Goal: Information Seeking & Learning: Learn about a topic

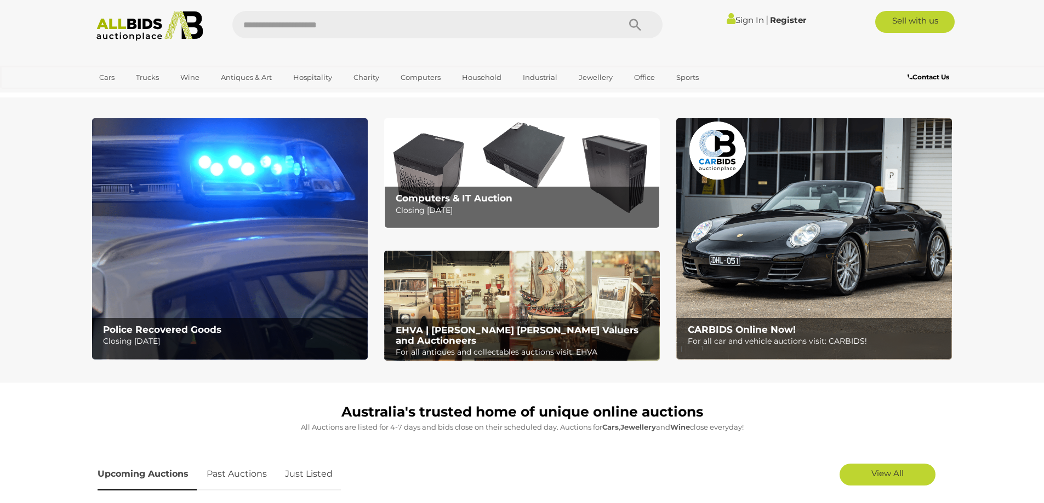
click at [166, 188] on img at bounding box center [230, 239] width 276 height 242
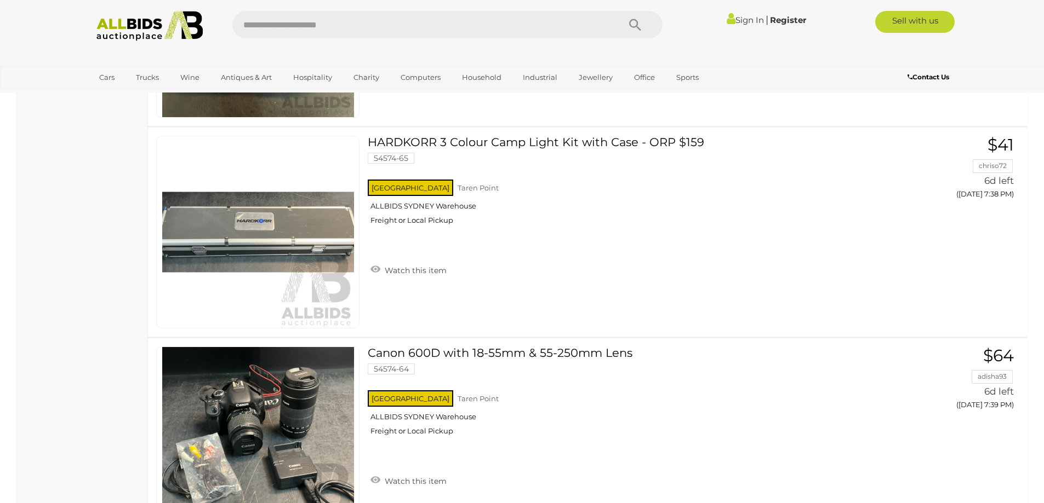
scroll to position [8162, 0]
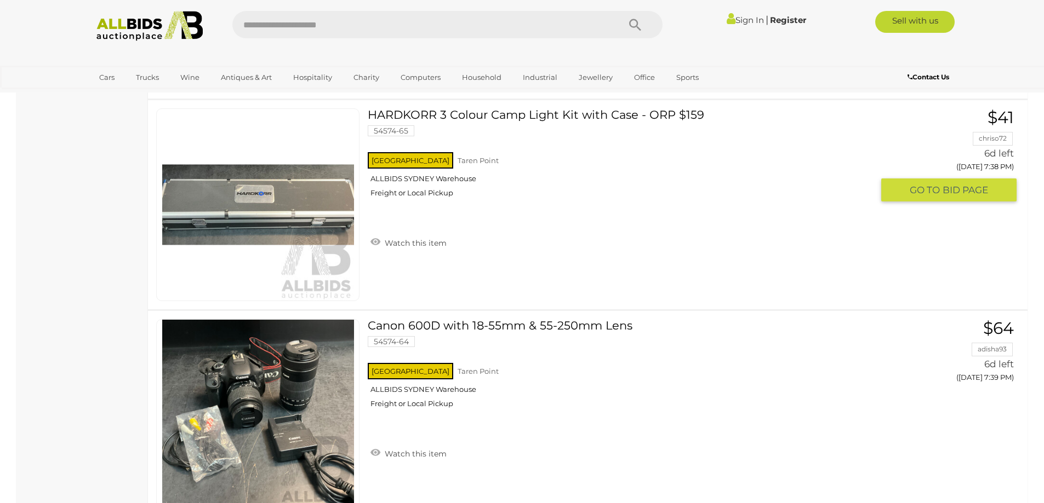
click at [271, 212] on img at bounding box center [258, 205] width 192 height 192
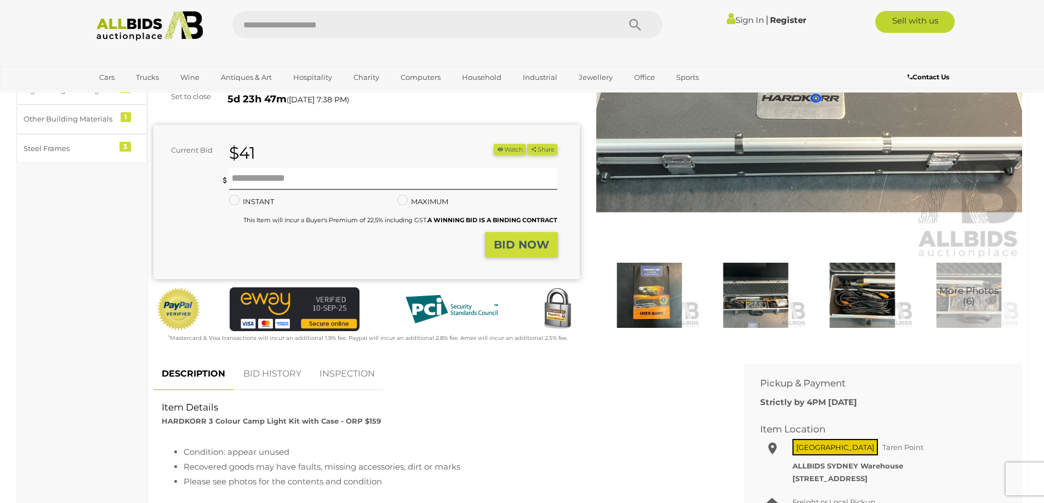
scroll to position [164, 0]
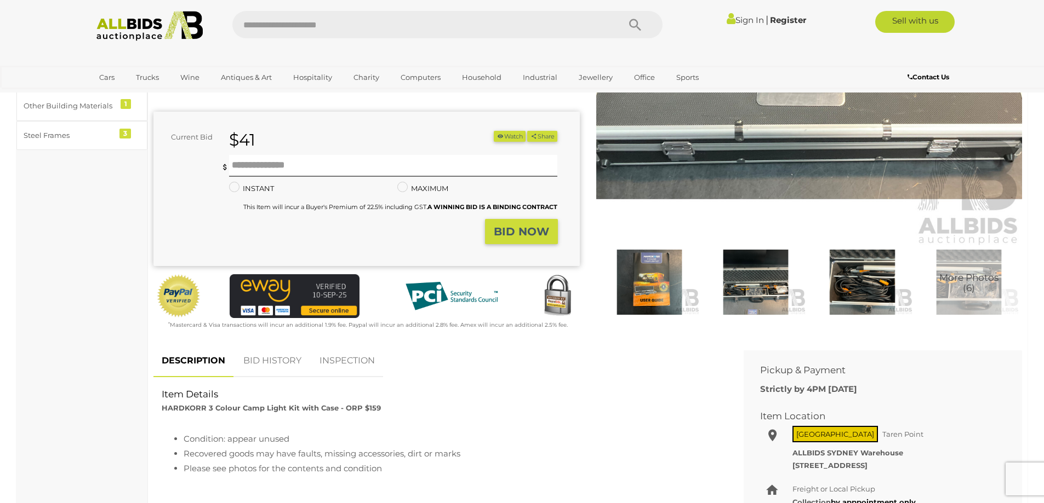
click at [770, 282] on img at bounding box center [755, 282] width 101 height 65
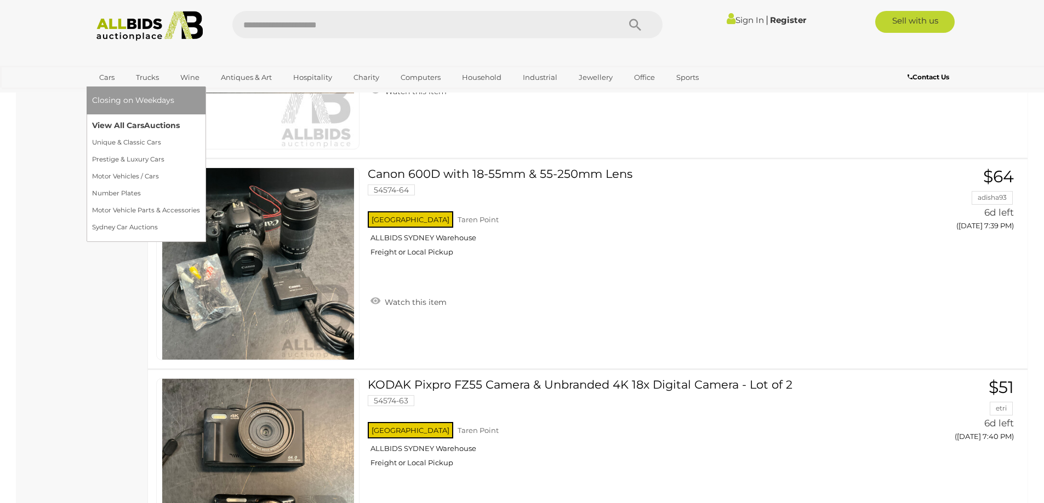
scroll to position [8369, 0]
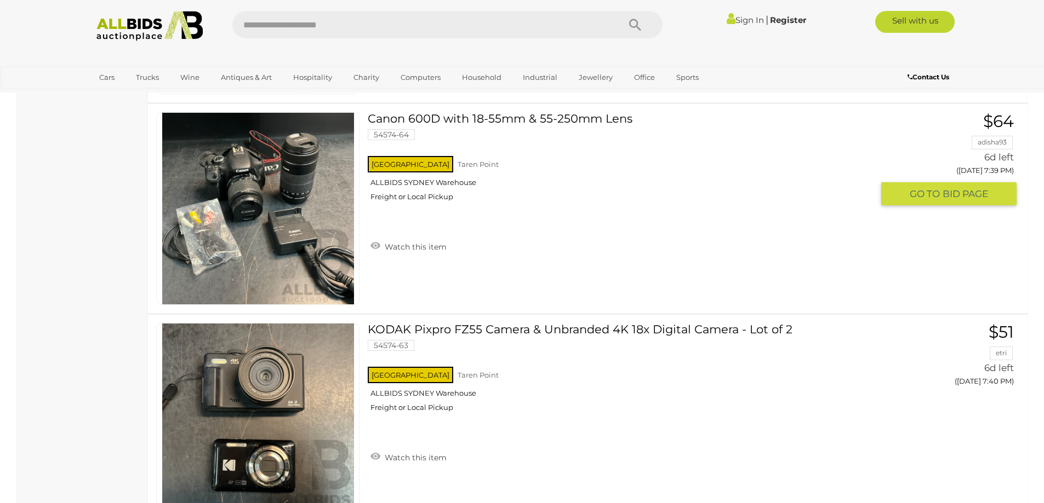
click at [227, 170] on link at bounding box center [257, 208] width 203 height 193
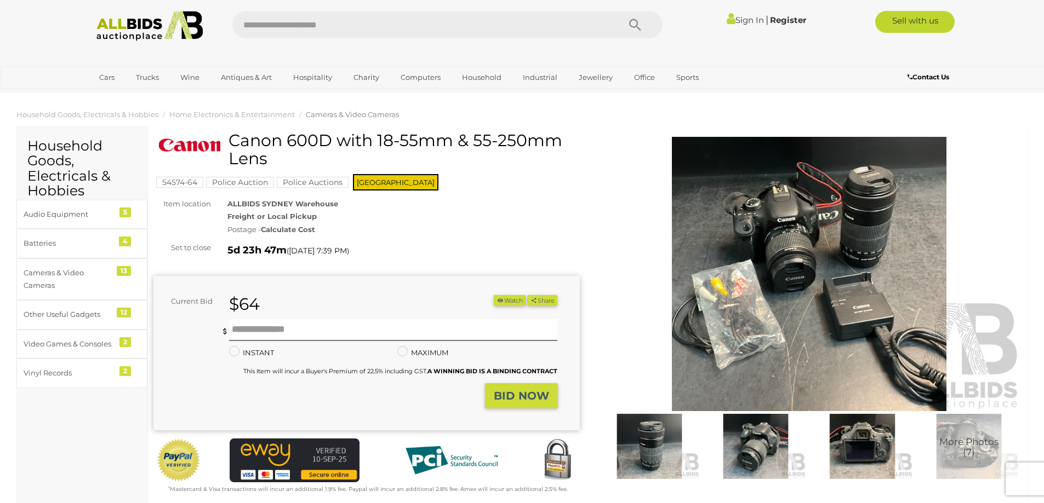
click at [651, 453] on img at bounding box center [649, 446] width 101 height 65
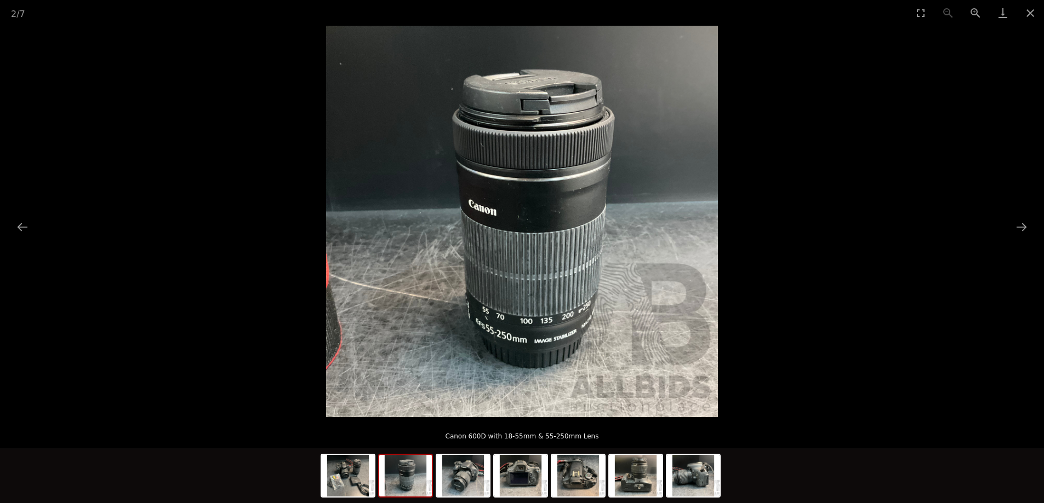
click at [555, 274] on img at bounding box center [522, 222] width 392 height 392
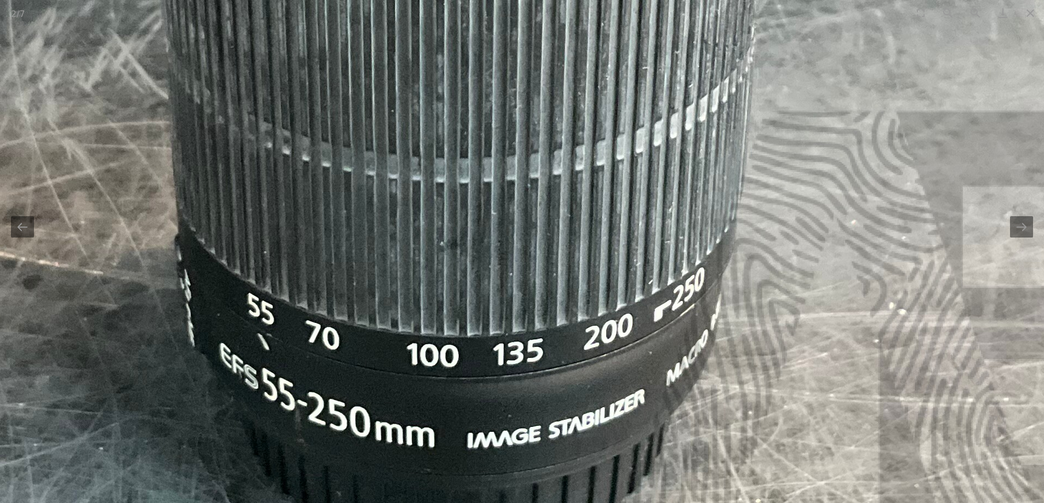
drag, startPoint x: 548, startPoint y: 337, endPoint x: 548, endPoint y: 170, distance: 167.6
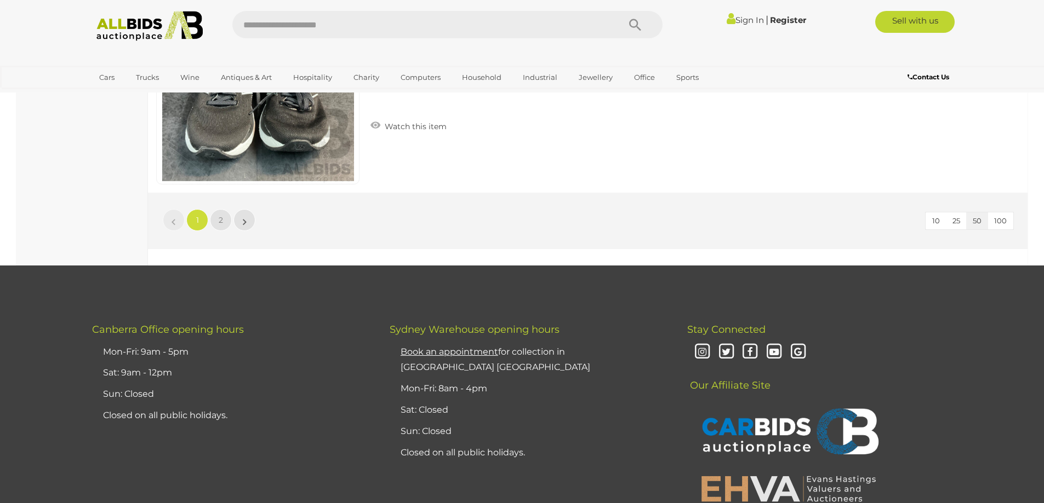
scroll to position [10662, 0]
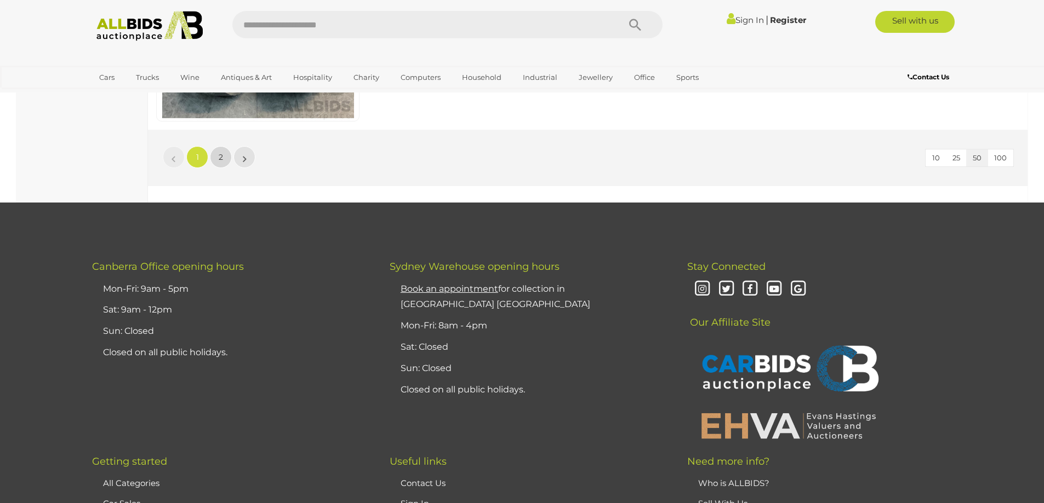
click at [216, 157] on link "2" at bounding box center [221, 157] width 22 height 22
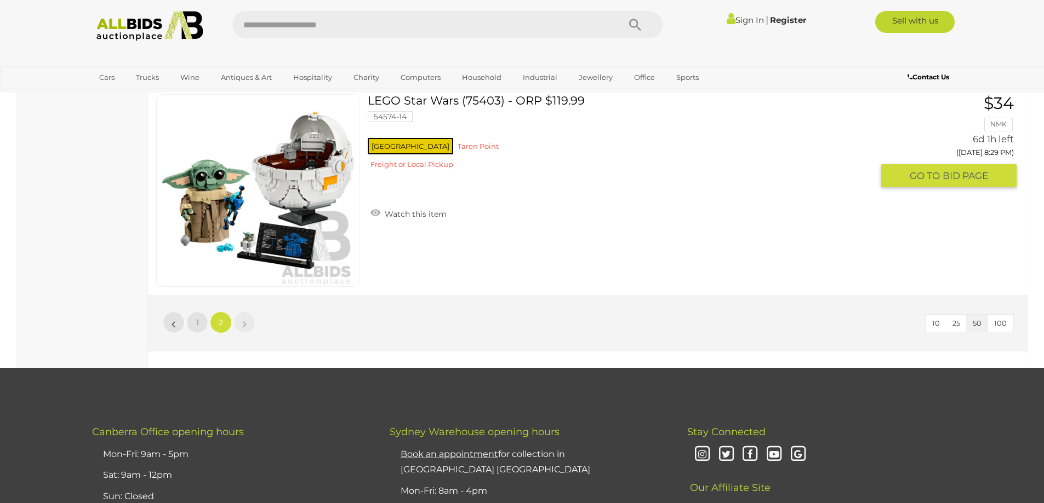
scroll to position [9614, 0]
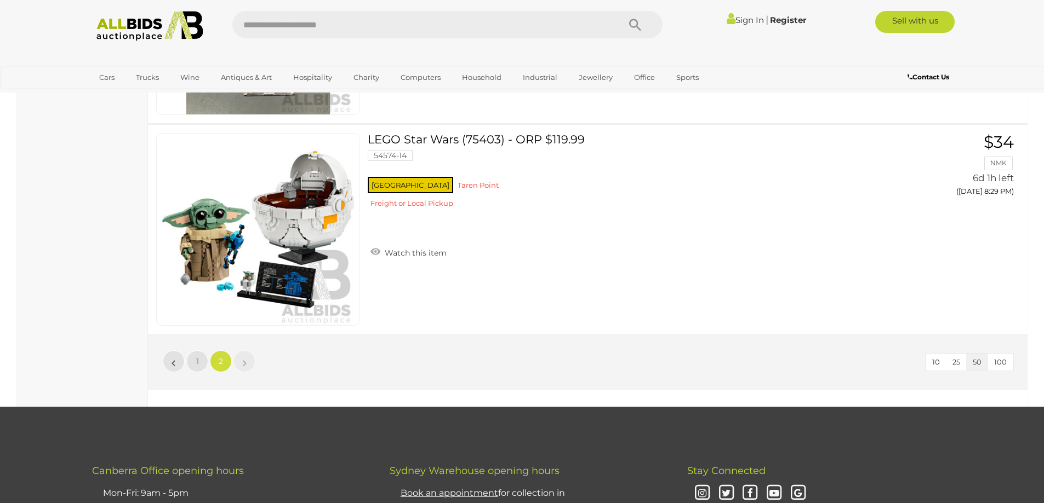
scroll to position [137, 0]
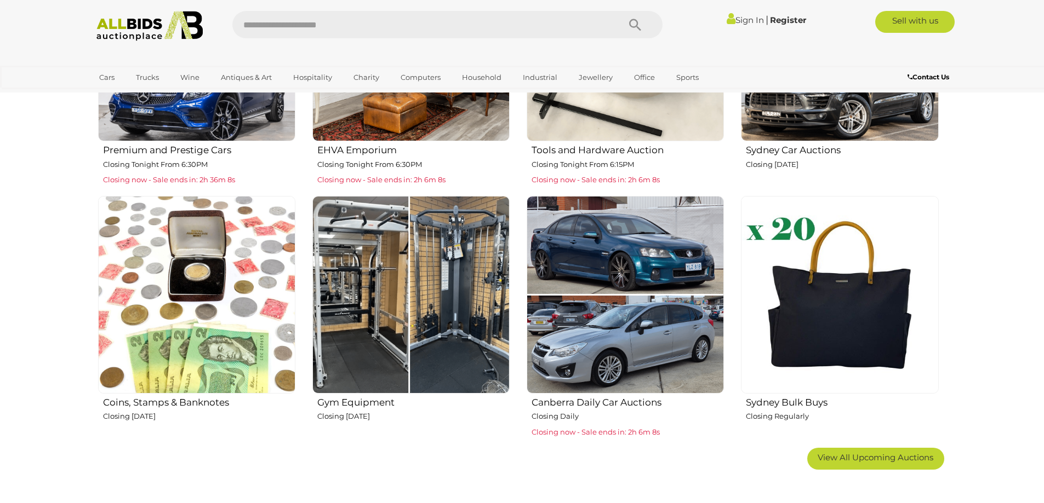
scroll to position [603, 0]
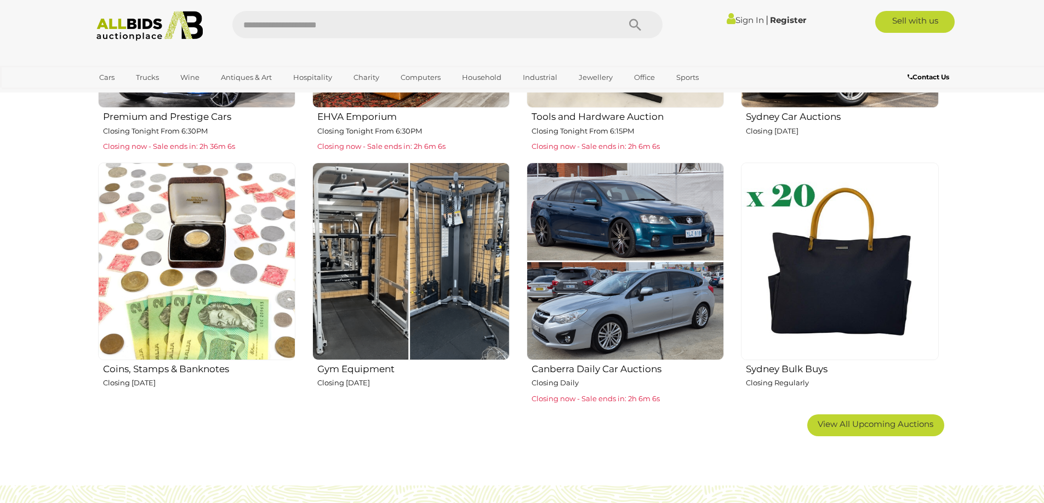
click at [395, 231] on img at bounding box center [410, 261] width 197 height 197
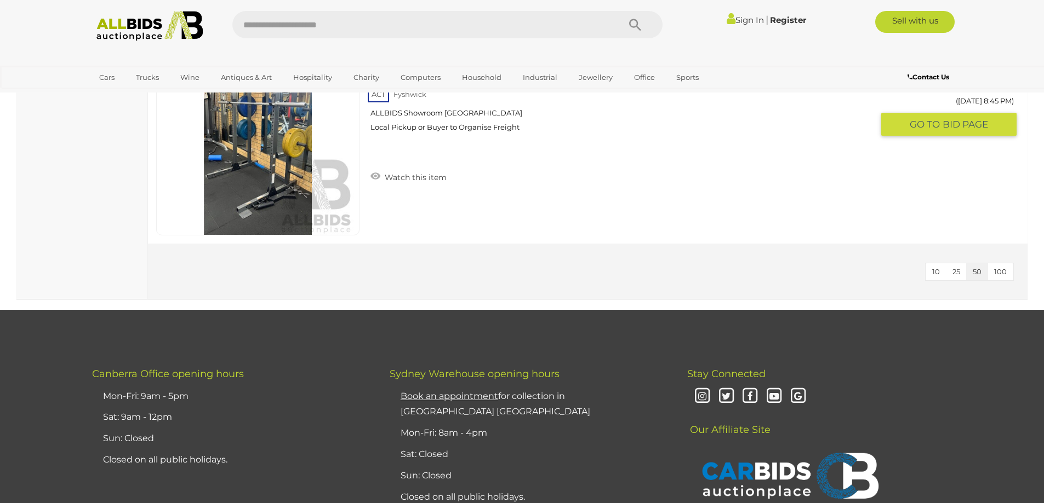
scroll to position [1698, 0]
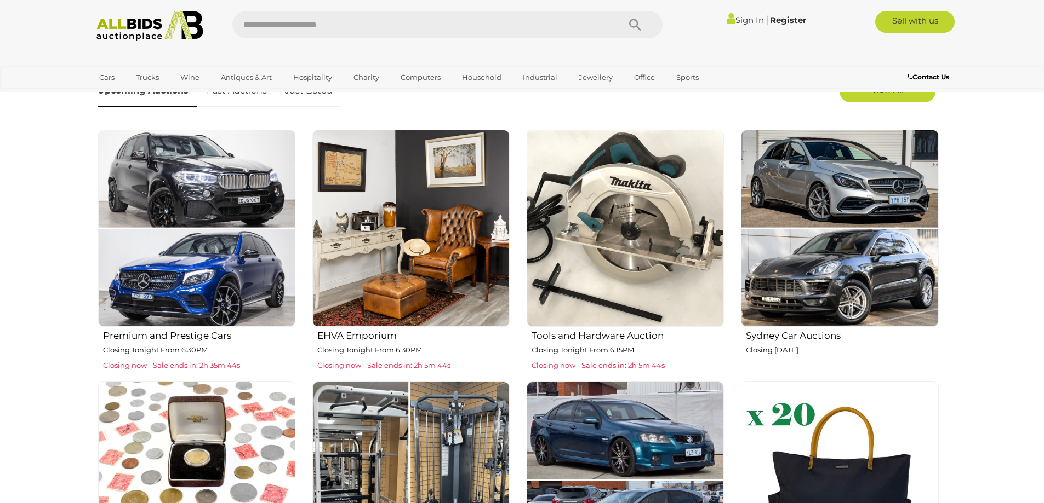
scroll to position [438, 0]
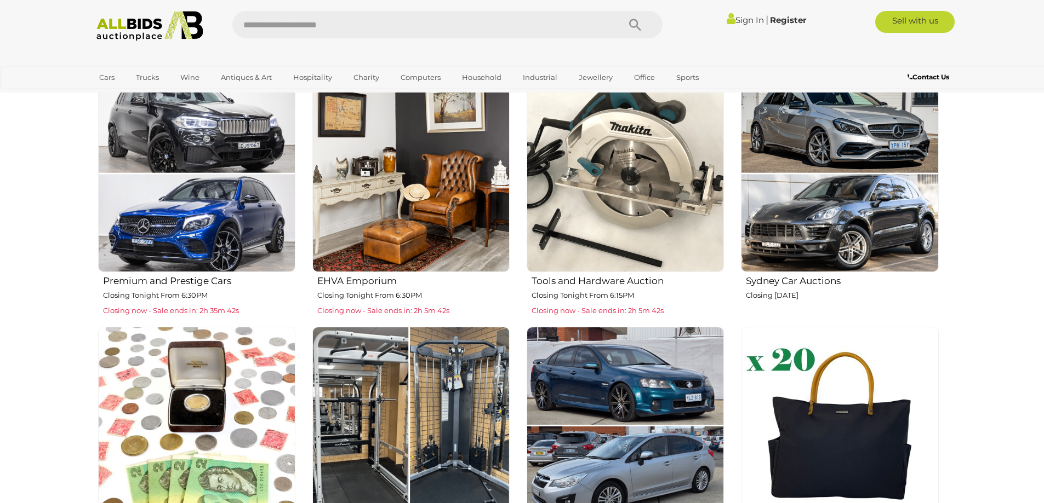
click at [580, 152] on img at bounding box center [624, 173] width 197 height 197
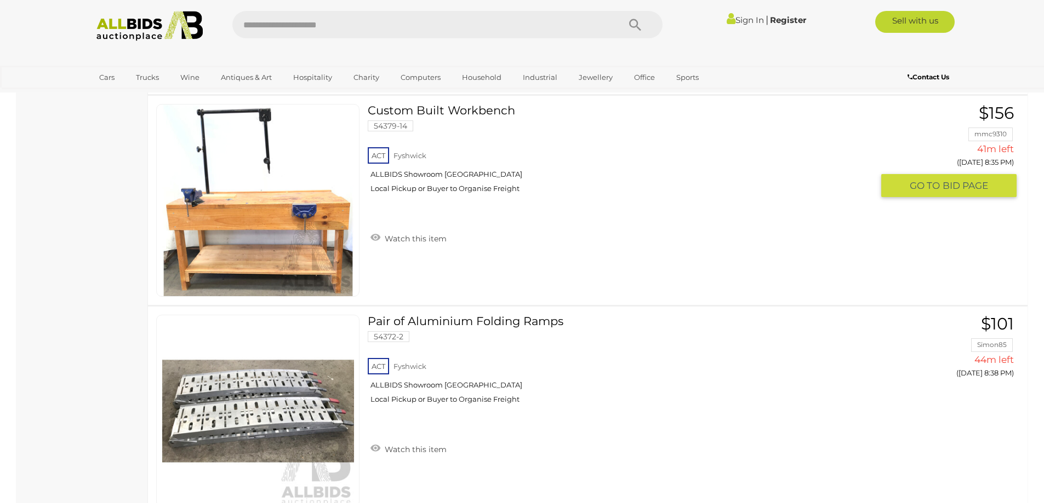
scroll to position [2794, 0]
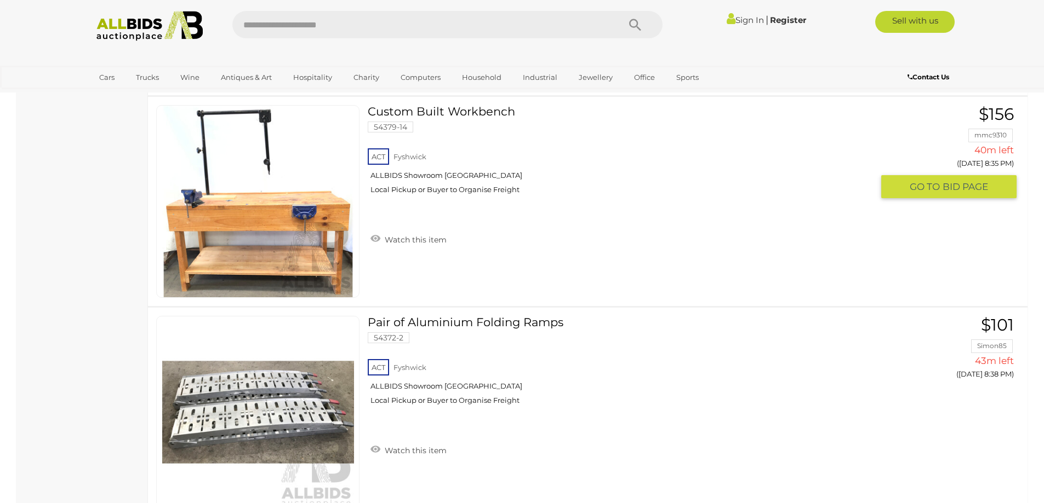
click at [259, 225] on img at bounding box center [258, 202] width 192 height 192
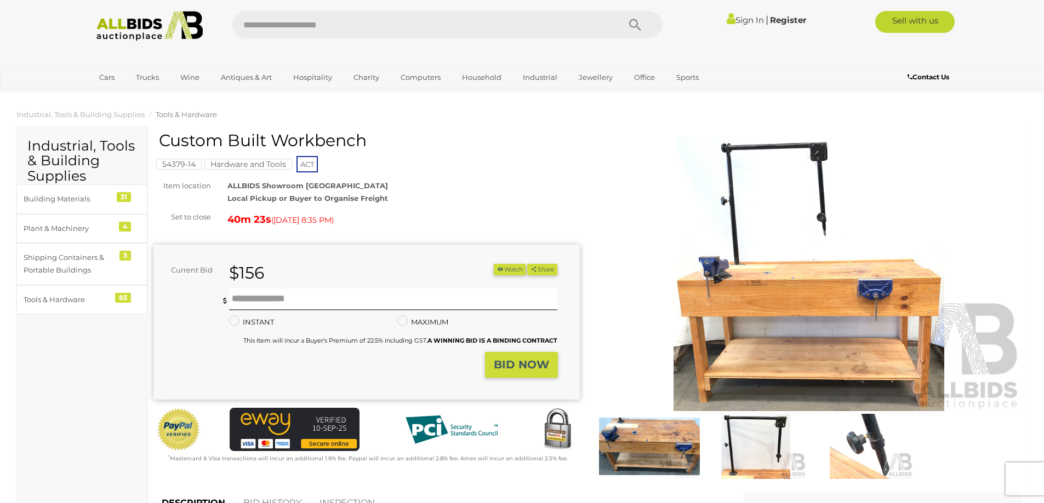
click at [726, 296] on img at bounding box center [809, 274] width 426 height 274
click at [677, 276] on img at bounding box center [809, 274] width 426 height 274
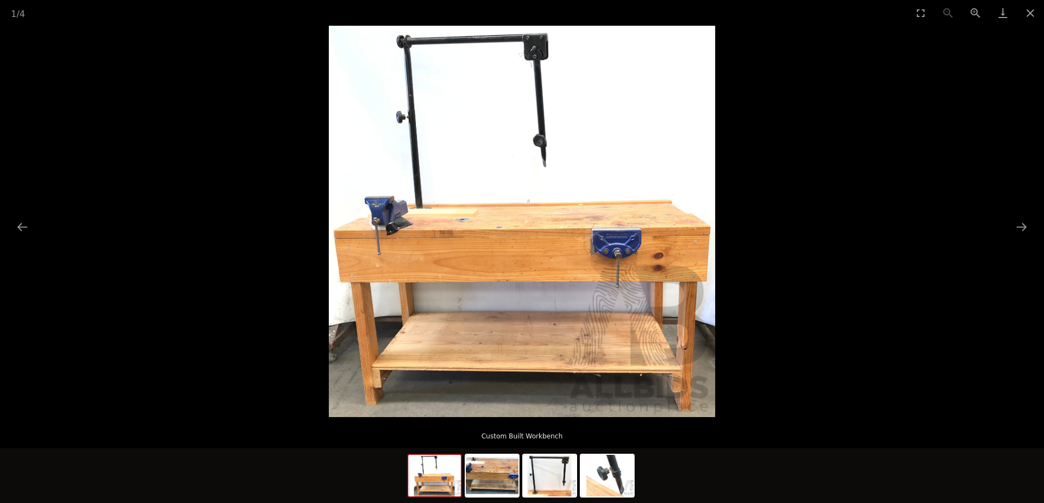
scroll to position [110, 0]
click at [548, 482] on img at bounding box center [549, 476] width 53 height 42
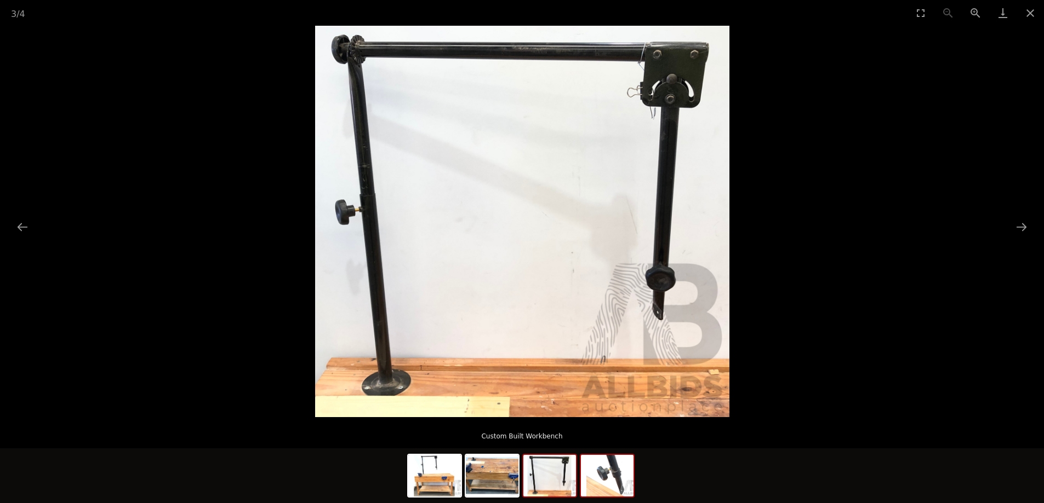
click at [590, 479] on img at bounding box center [607, 476] width 53 height 42
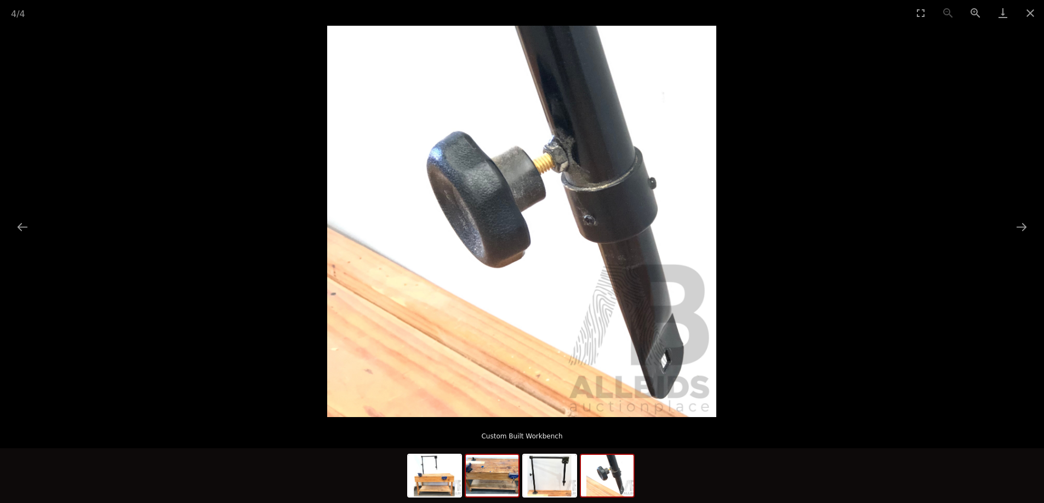
click at [474, 478] on img at bounding box center [492, 476] width 53 height 42
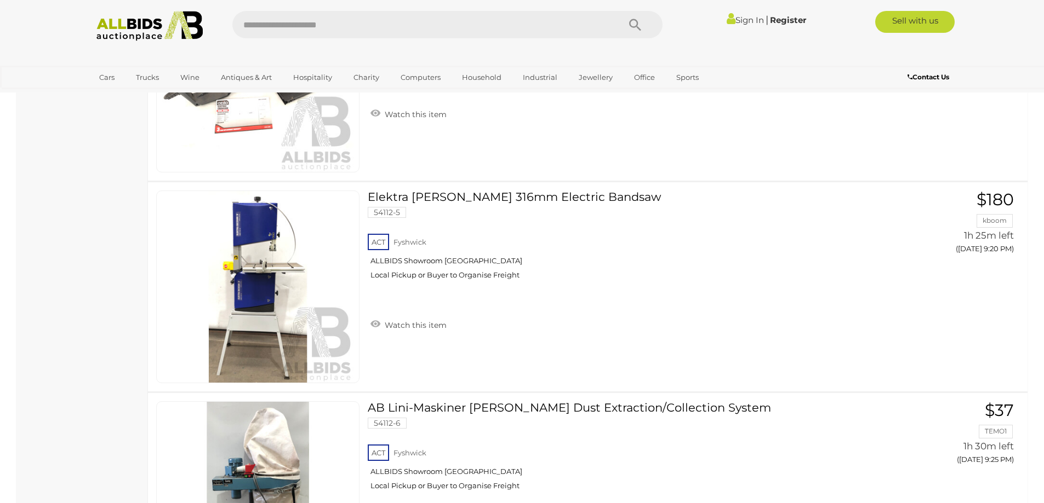
scroll to position [6723, 0]
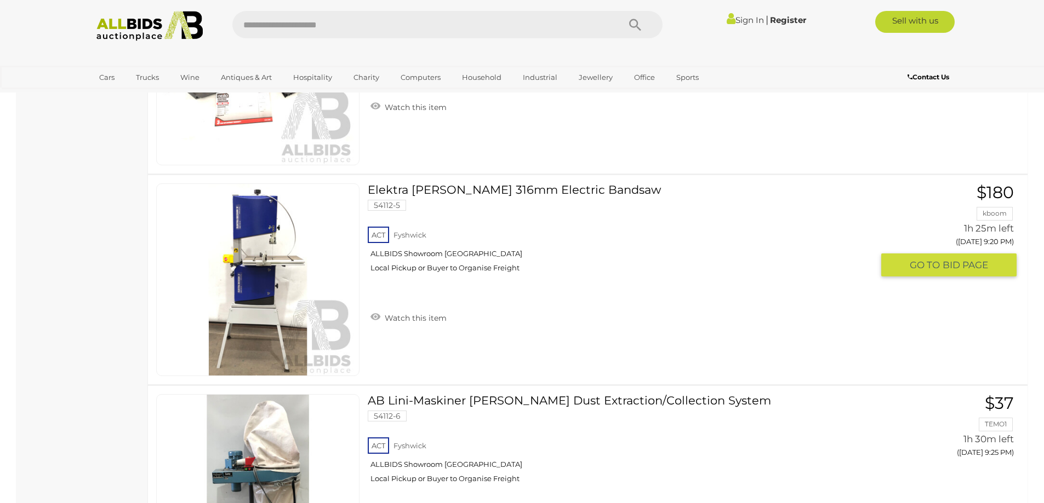
click at [245, 212] on link at bounding box center [257, 280] width 203 height 193
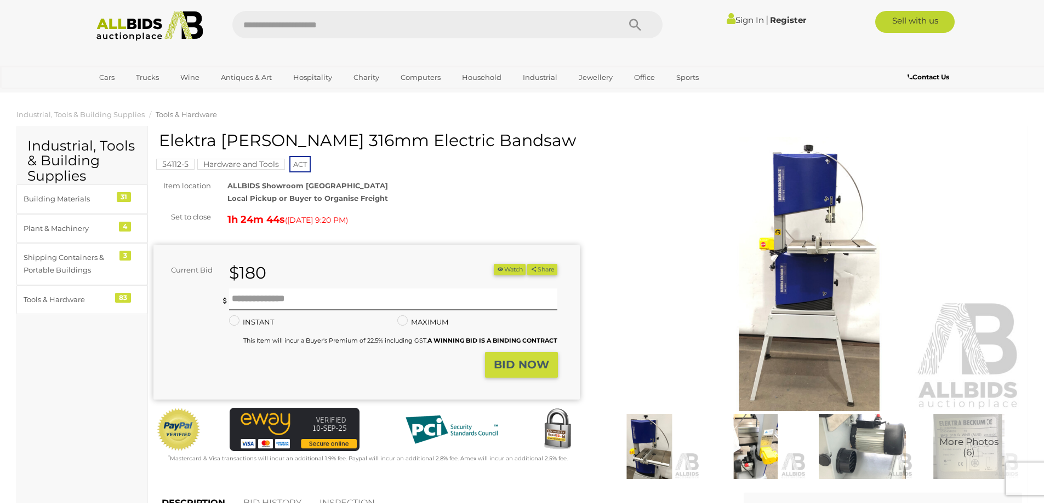
click at [827, 210] on img at bounding box center [809, 274] width 426 height 274
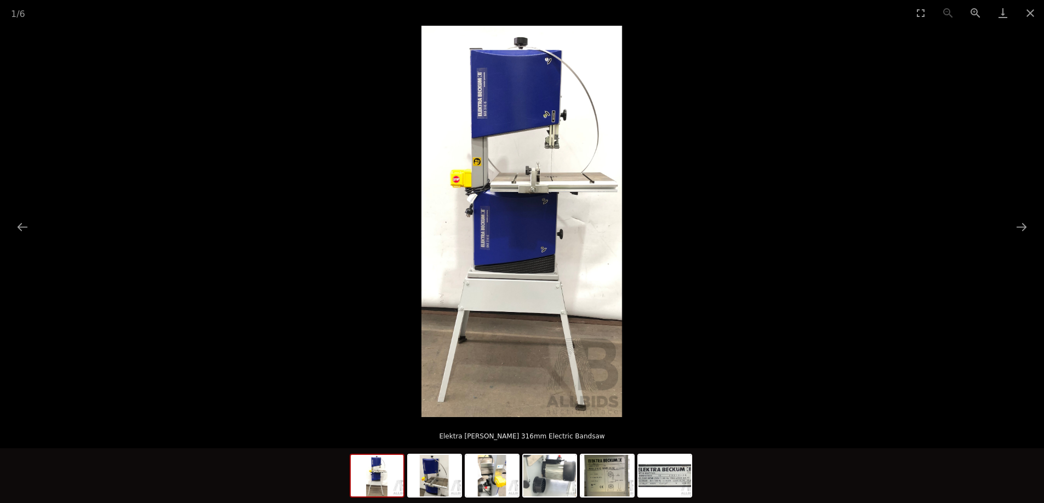
scroll to position [164, 0]
click at [427, 486] on img at bounding box center [434, 476] width 53 height 42
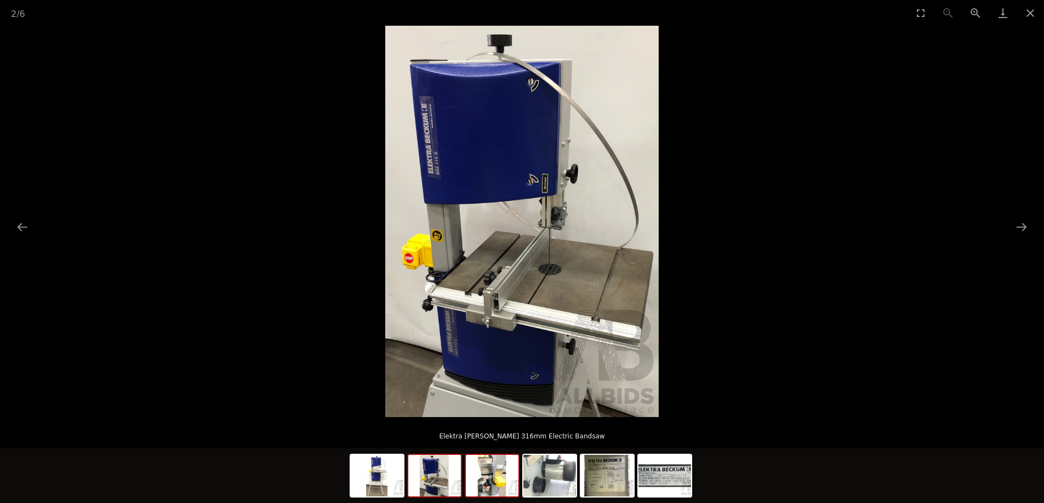
click at [497, 476] on img at bounding box center [492, 476] width 53 height 42
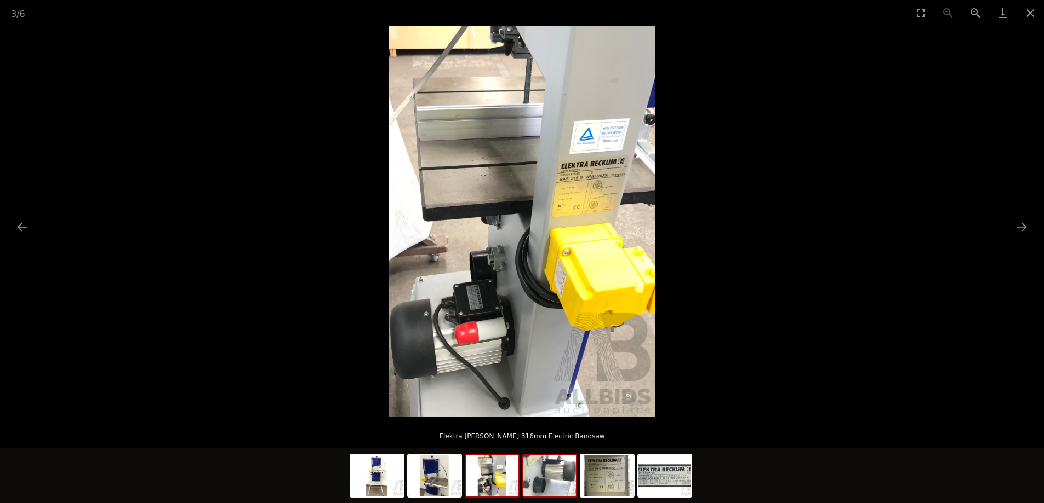
click at [564, 476] on img at bounding box center [549, 476] width 53 height 42
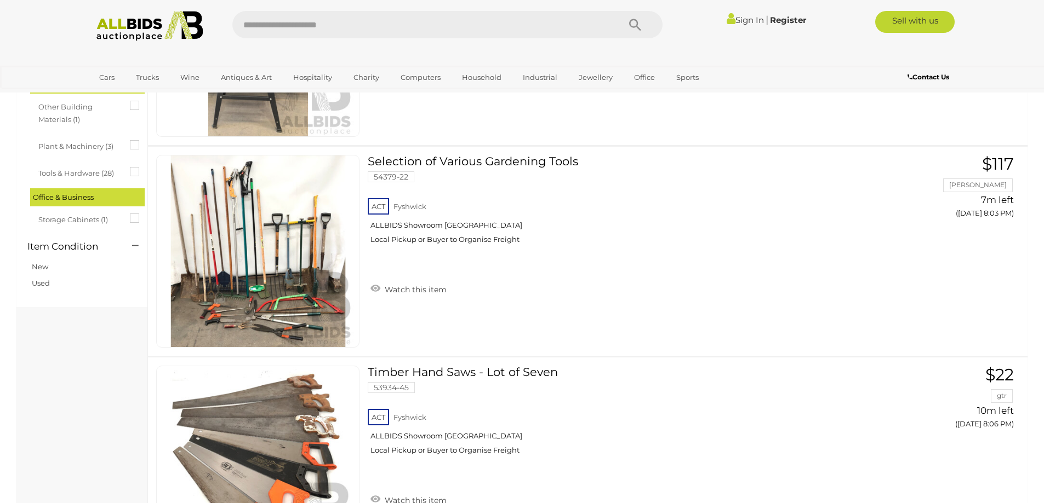
scroll to position [6841, 0]
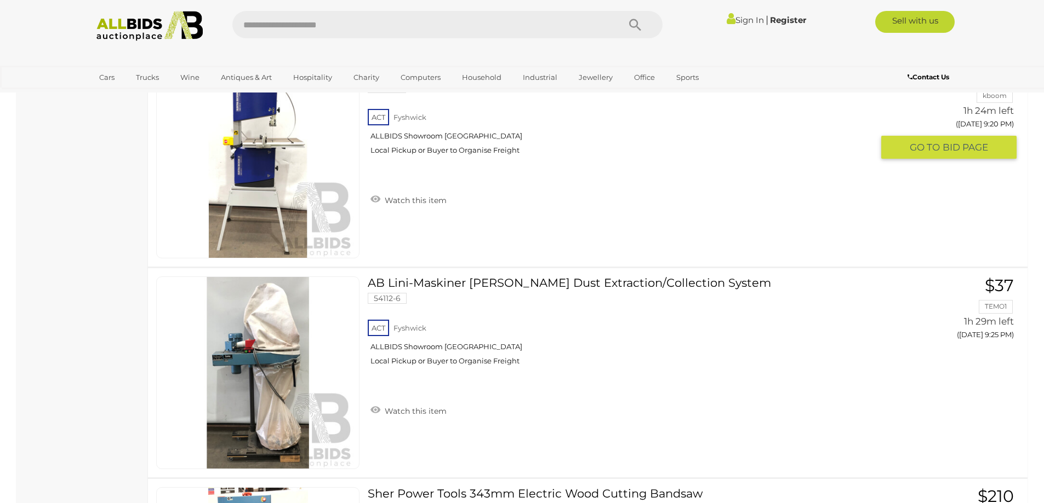
click at [279, 167] on img at bounding box center [258, 162] width 192 height 192
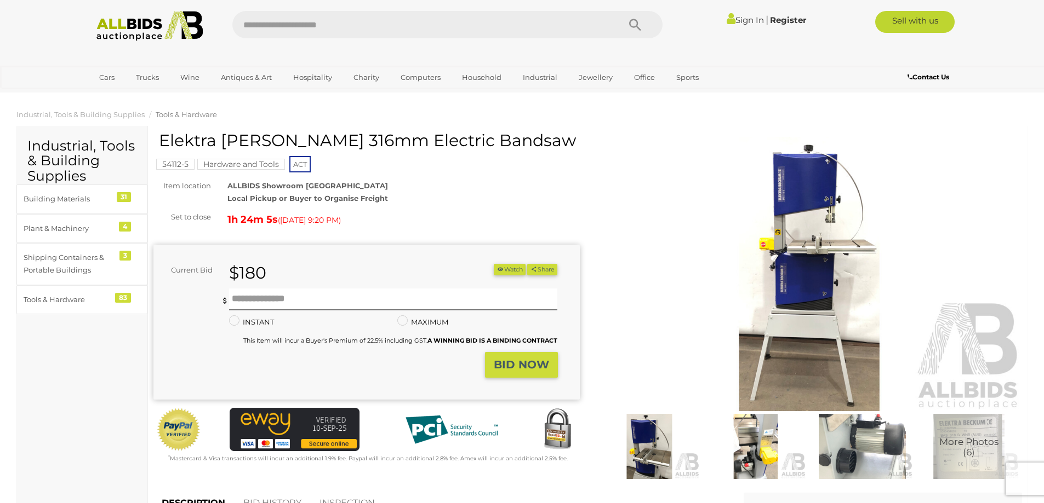
drag, startPoint x: 162, startPoint y: 139, endPoint x: 499, endPoint y: 145, distance: 337.0
click at [499, 145] on h1 "Elektra [PERSON_NAME] 316mm Electric Bandsaw" at bounding box center [368, 140] width 418 height 18
copy h1 "Elektra [PERSON_NAME] 316mm Electric Bandsaw"
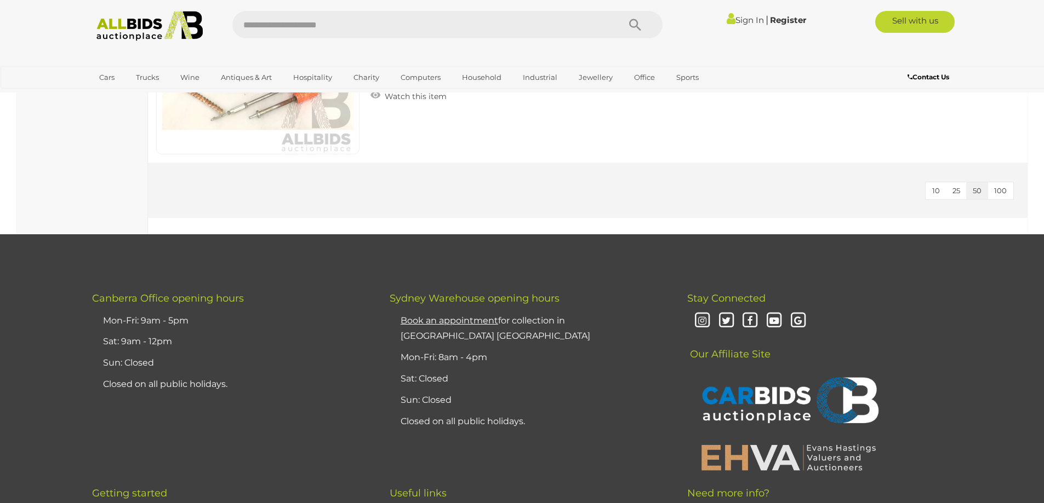
scroll to position [7405, 0]
